Goal: Information Seeking & Learning: Learn about a topic

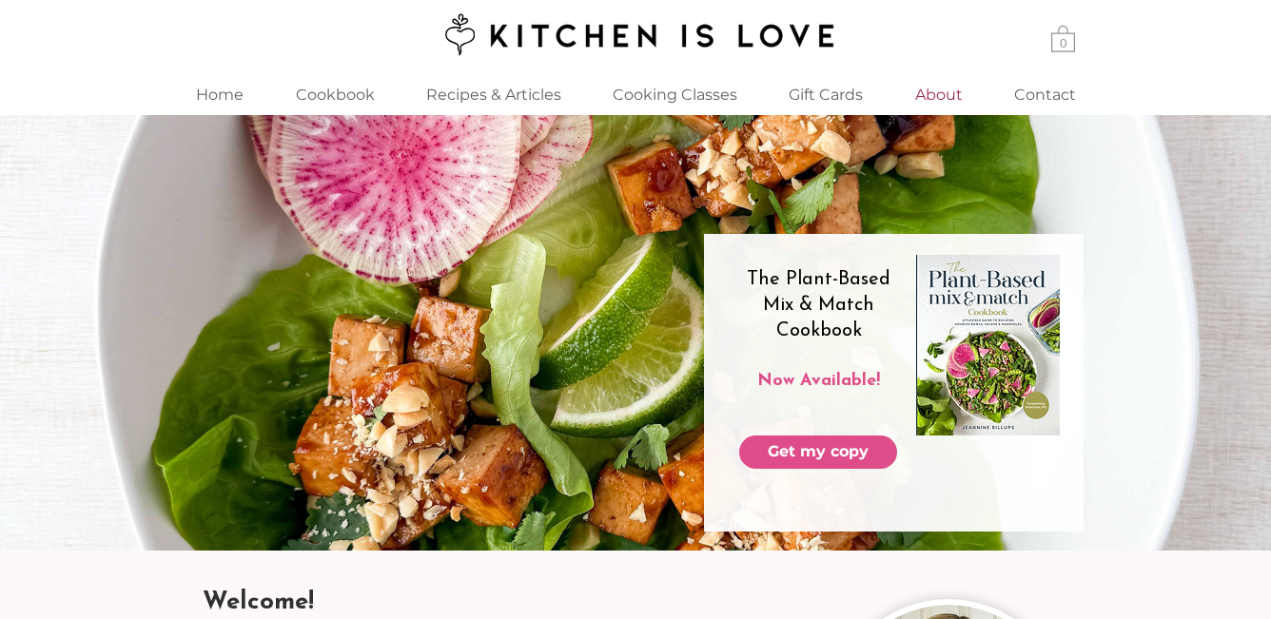
click at [933, 93] on p "About" at bounding box center [938, 94] width 67 height 41
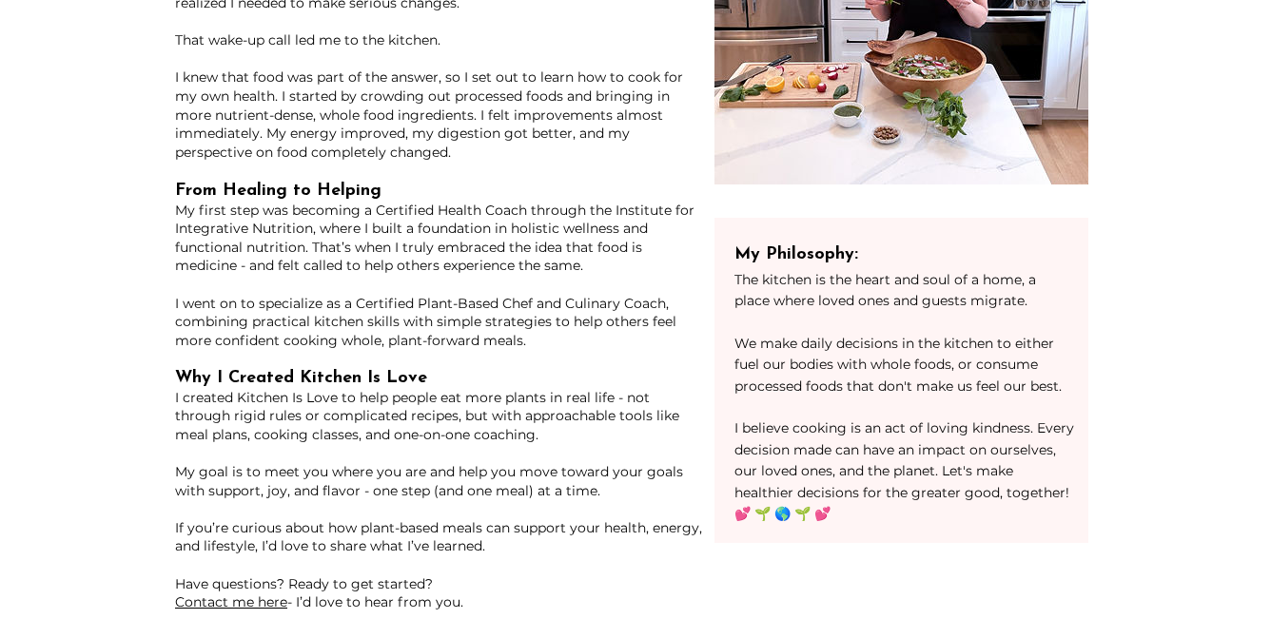
scroll to position [320, 0]
click at [1061, 465] on p "I believe cooking is an act of loving kindness. Every decision made can have an…" at bounding box center [904, 470] width 340 height 107
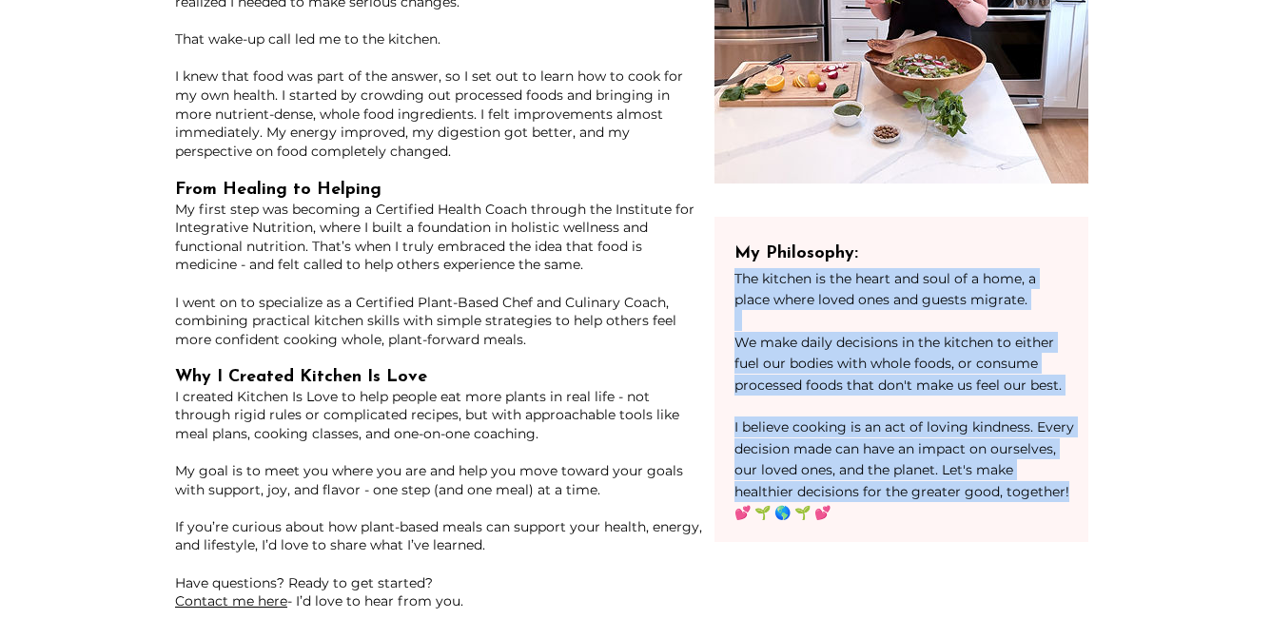
drag, startPoint x: 1068, startPoint y: 489, endPoint x: 735, endPoint y: 280, distance: 393.2
click at [735, 280] on div "My Philosophy: The kitchen is the heart and soul of a home, a place where loved…" at bounding box center [904, 381] width 340 height 285
copy div "The kitchen is the heart and soul of a home, a place where loved ones and guest…"
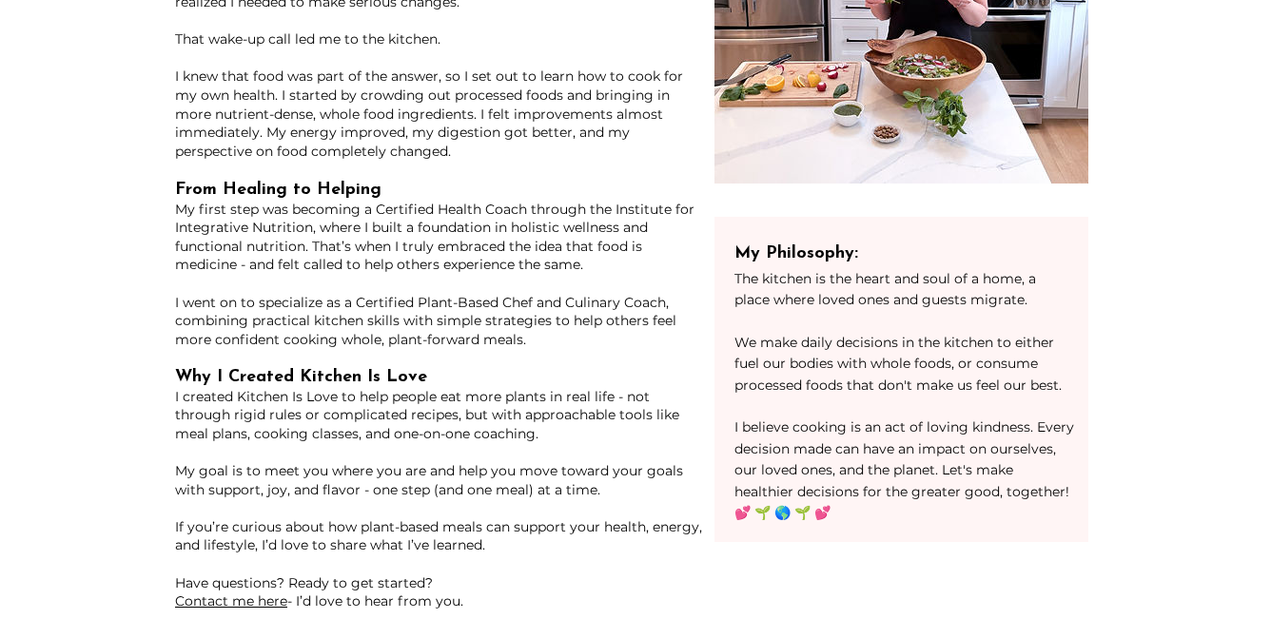
click at [379, 360] on p "main content" at bounding box center [440, 358] width 531 height 19
click at [255, 398] on span "I created Kitchen Is Love to help people eat more plants in real life - not thr…" at bounding box center [427, 415] width 504 height 54
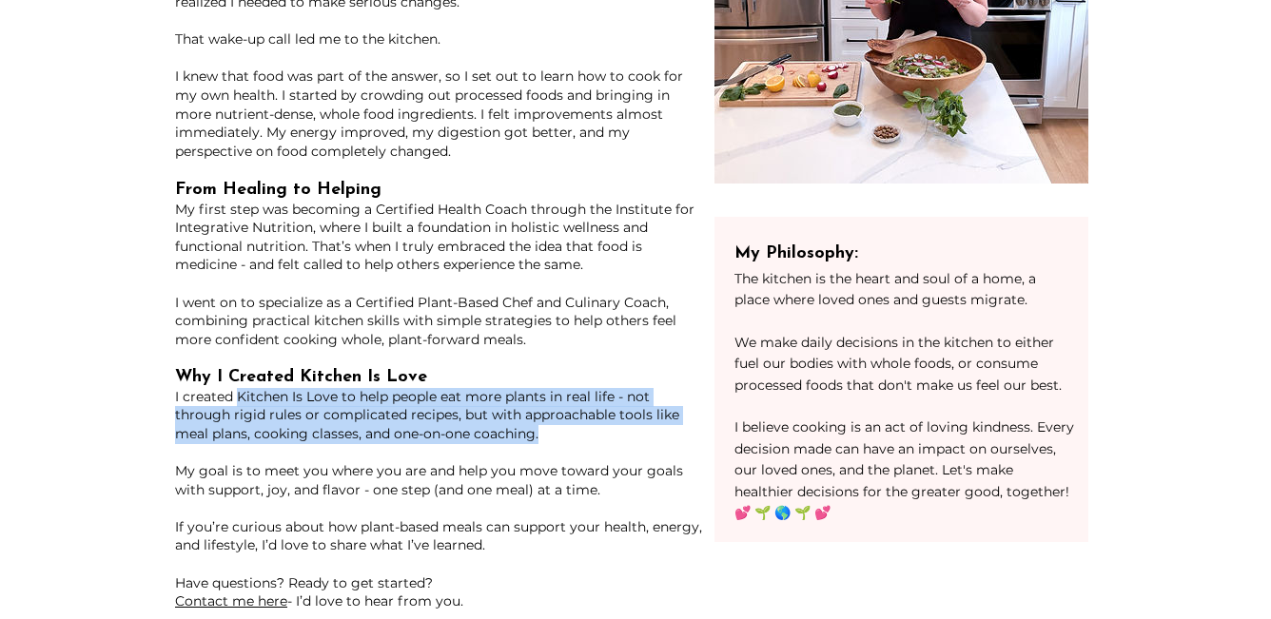
drag, startPoint x: 476, startPoint y: 443, endPoint x: 236, endPoint y: 403, distance: 243.0
click at [236, 403] on p "Why I Created Kitchen Is Love I created Kitchen Is Love to help people eat more…" at bounding box center [440, 415] width 531 height 94
copy span "Kitchen Is Love to help people eat more plants in real life - not through rigid…"
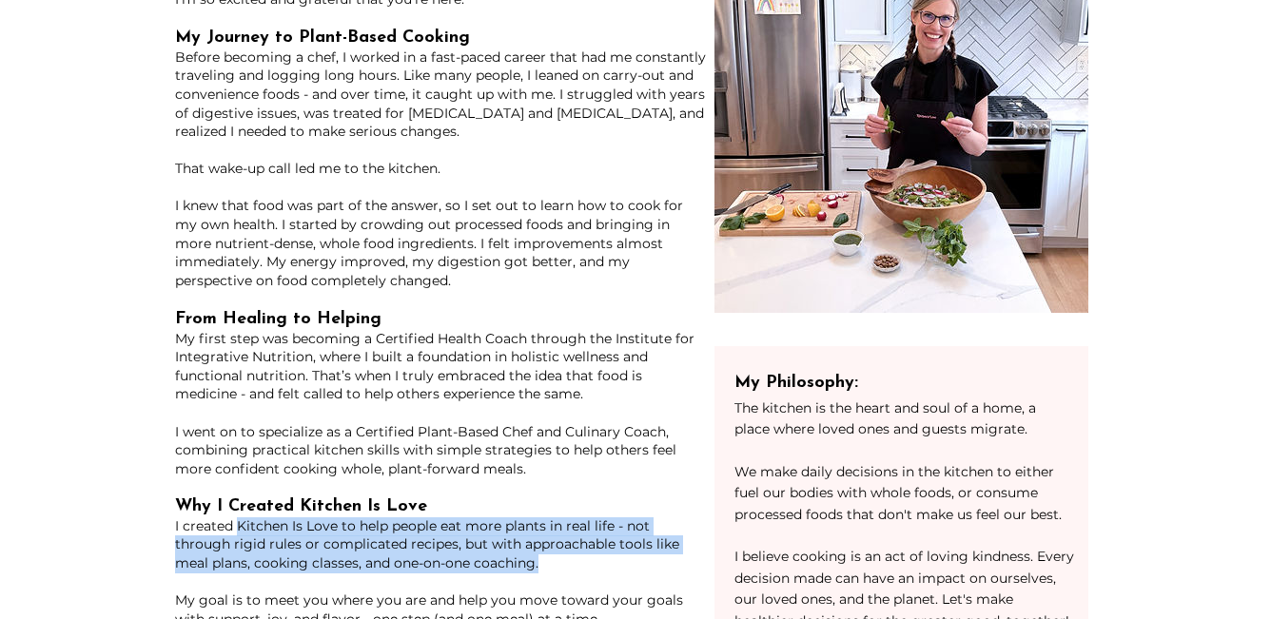
scroll to position [0, 0]
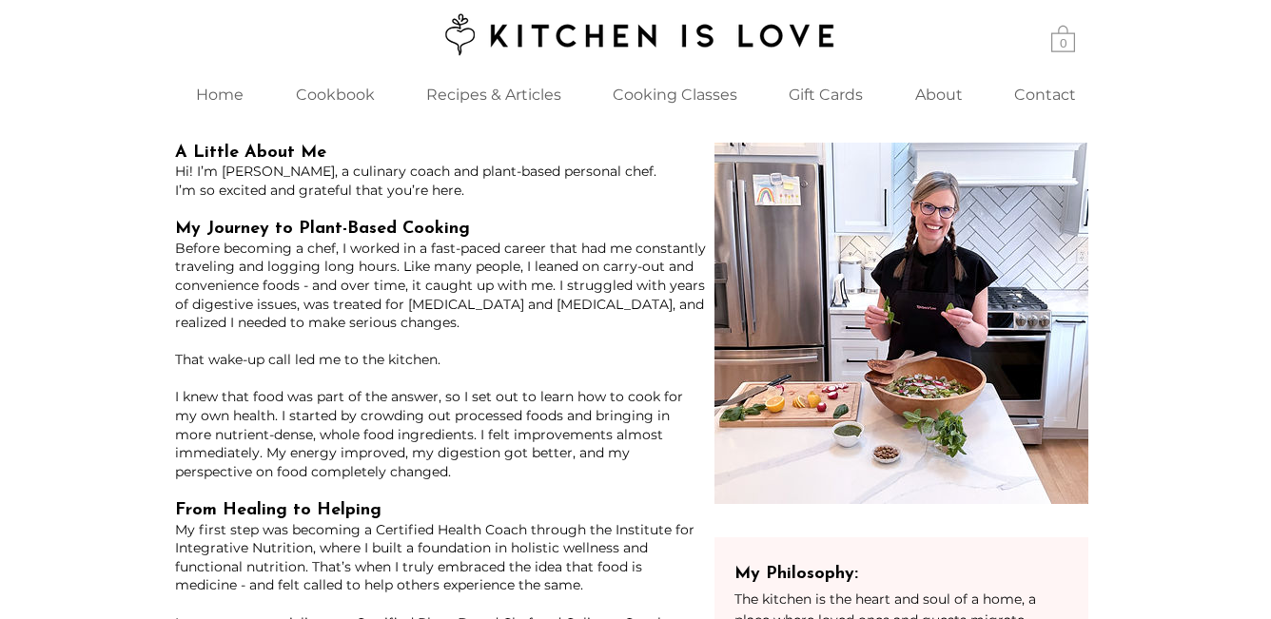
click at [452, 116] on div "main content" at bounding box center [635, 533] width 1271 height 837
click at [452, 91] on p "Recipes & Articles" at bounding box center [494, 94] width 154 height 41
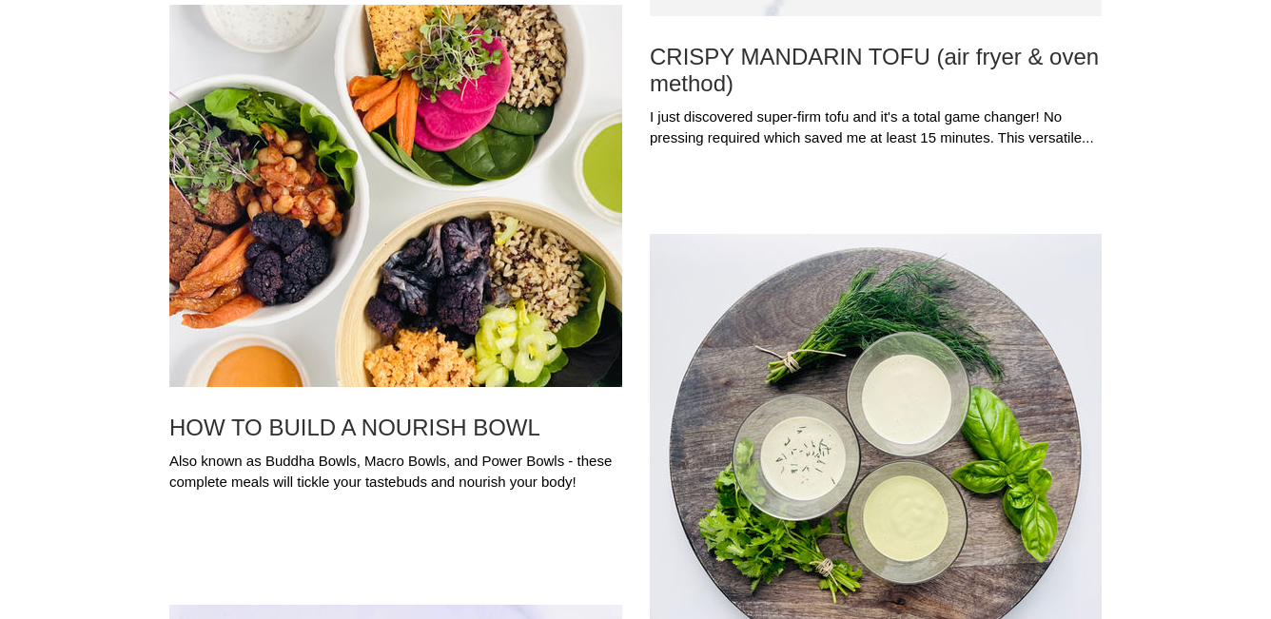
scroll to position [6667, 0]
